Goal: Task Accomplishment & Management: Manage account settings

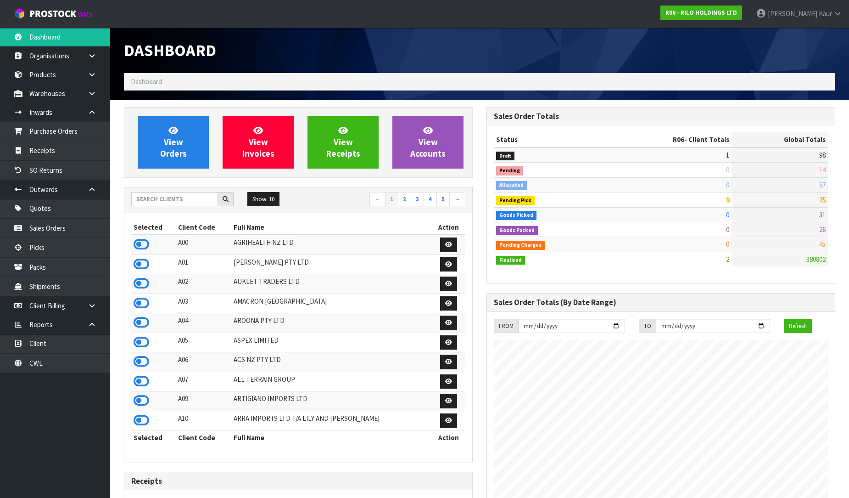
scroll to position [561, 363]
click at [824, 8] on link "[PERSON_NAME]" at bounding box center [799, 14] width 100 height 28
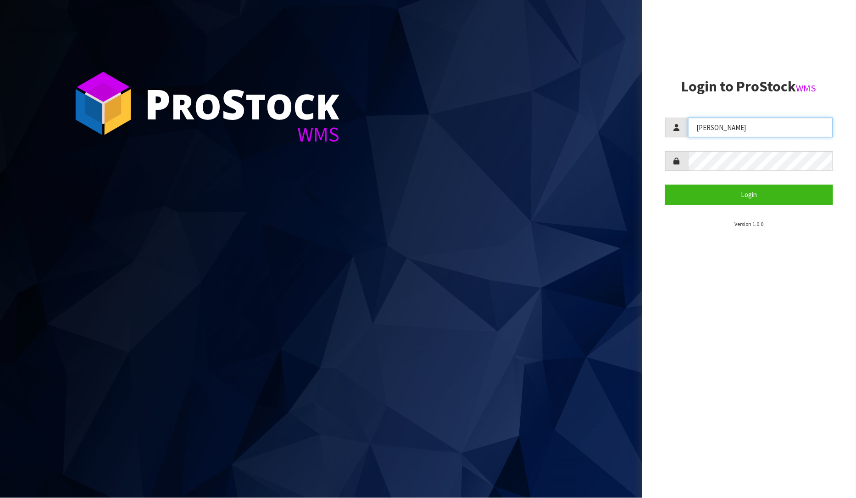
click at [767, 127] on input "[PERSON_NAME]" at bounding box center [760, 127] width 145 height 20
type input "Mana"
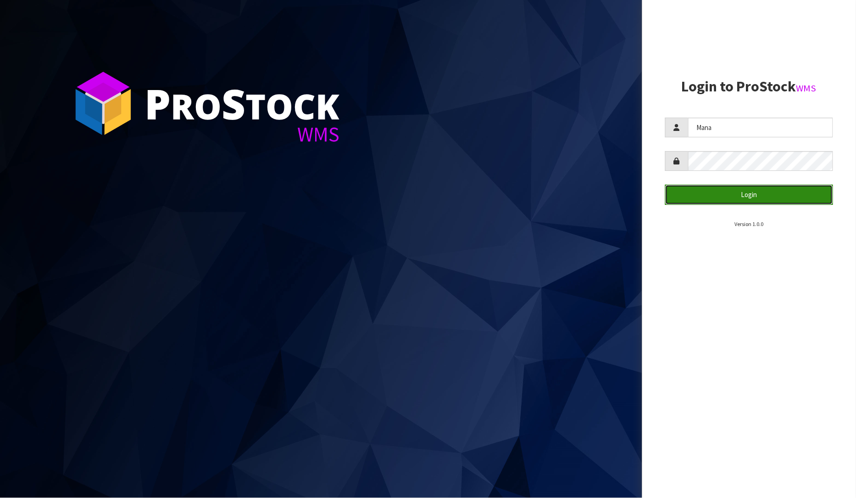
click at [755, 194] on button "Login" at bounding box center [749, 195] width 168 height 20
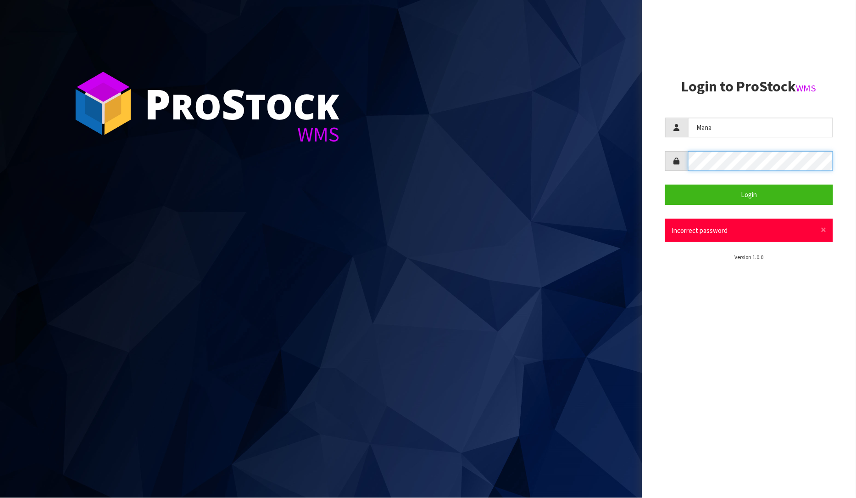
click at [665, 185] on button "Login" at bounding box center [749, 195] width 168 height 20
